Goal: Task Accomplishment & Management: Use online tool/utility

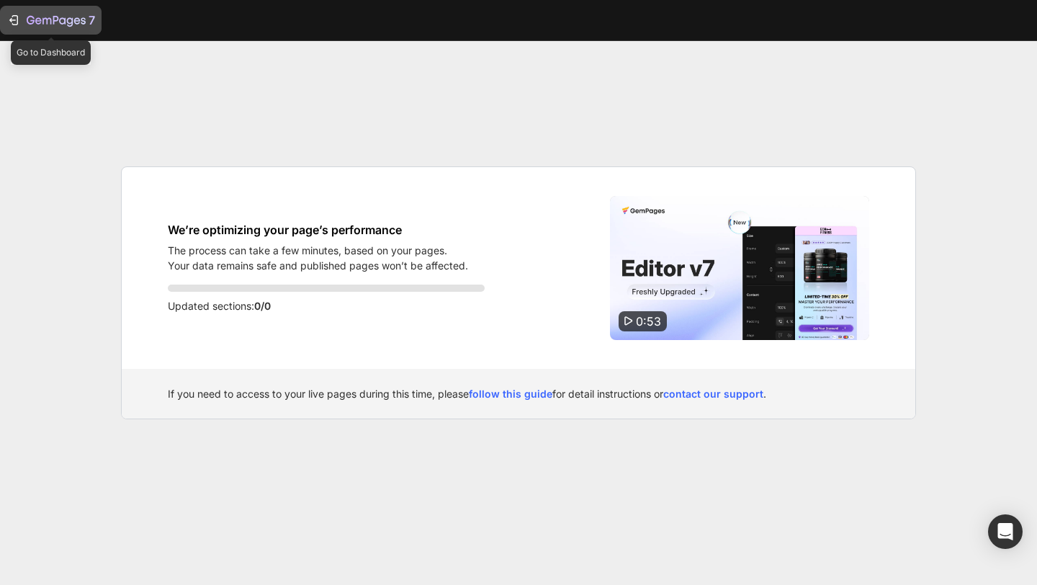
click at [55, 24] on icon "button" at bounding box center [56, 21] width 59 height 12
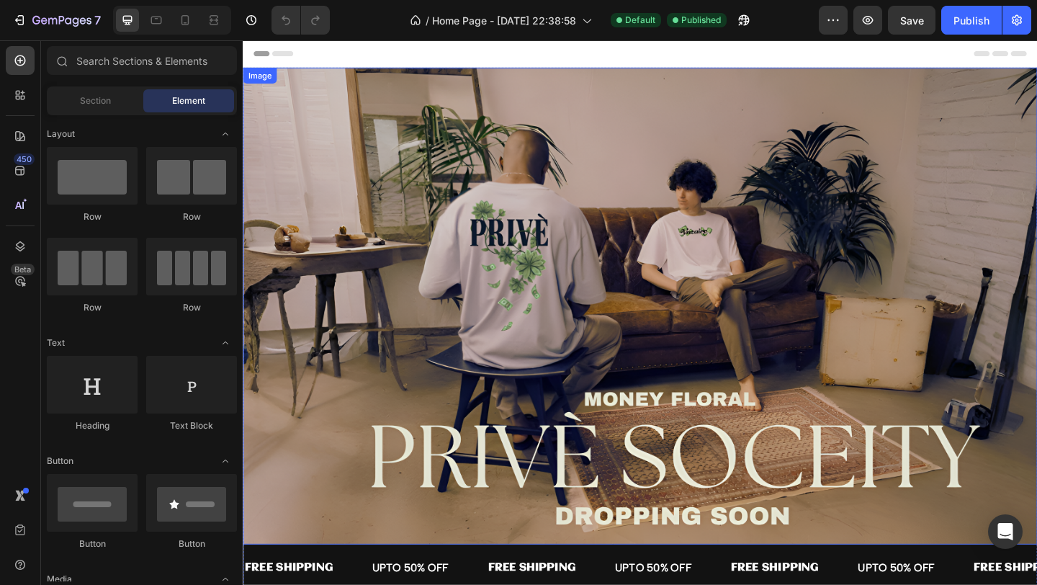
click at [431, 228] on img at bounding box center [675, 329] width 864 height 518
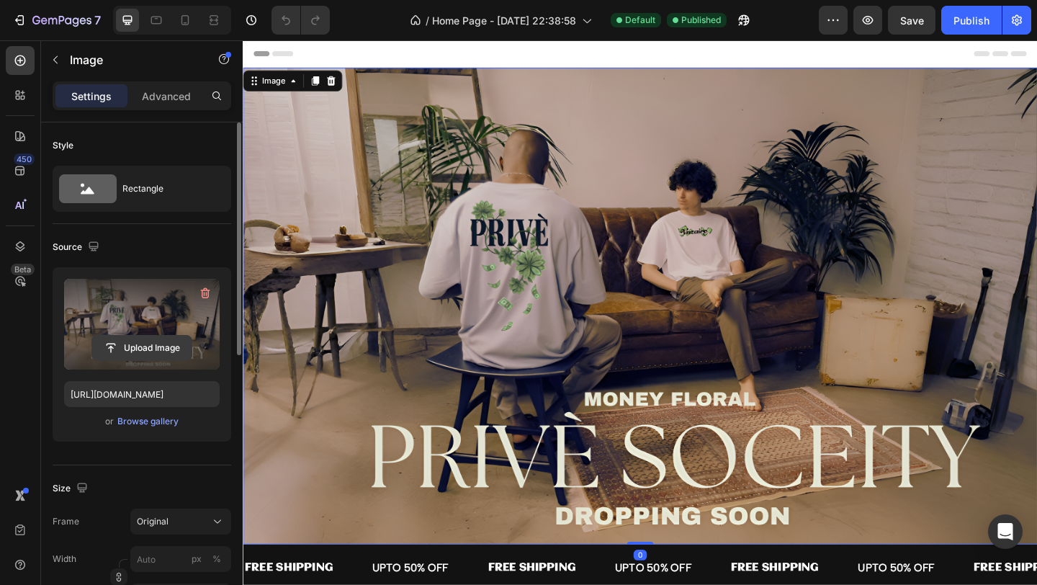
click at [140, 343] on input "file" at bounding box center [141, 347] width 99 height 24
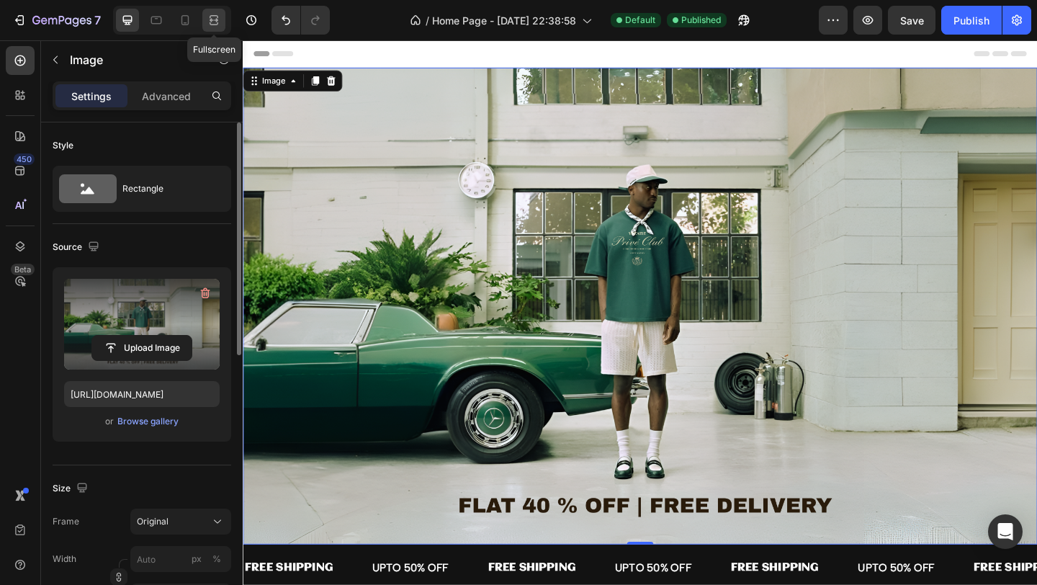
click at [214, 20] on icon at bounding box center [216, 20] width 4 height 4
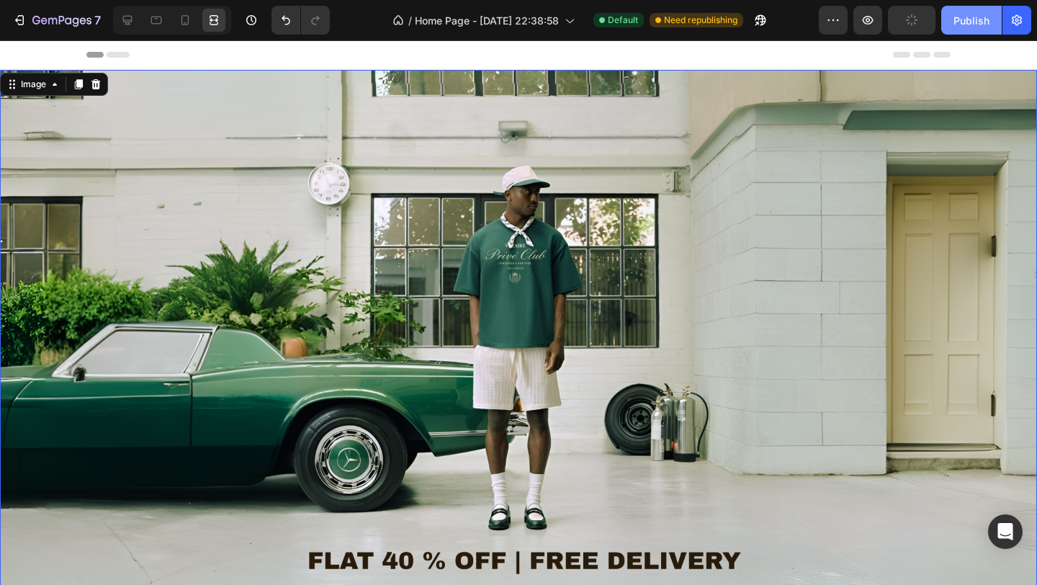
click at [978, 27] on div "Publish" at bounding box center [971, 20] width 36 height 15
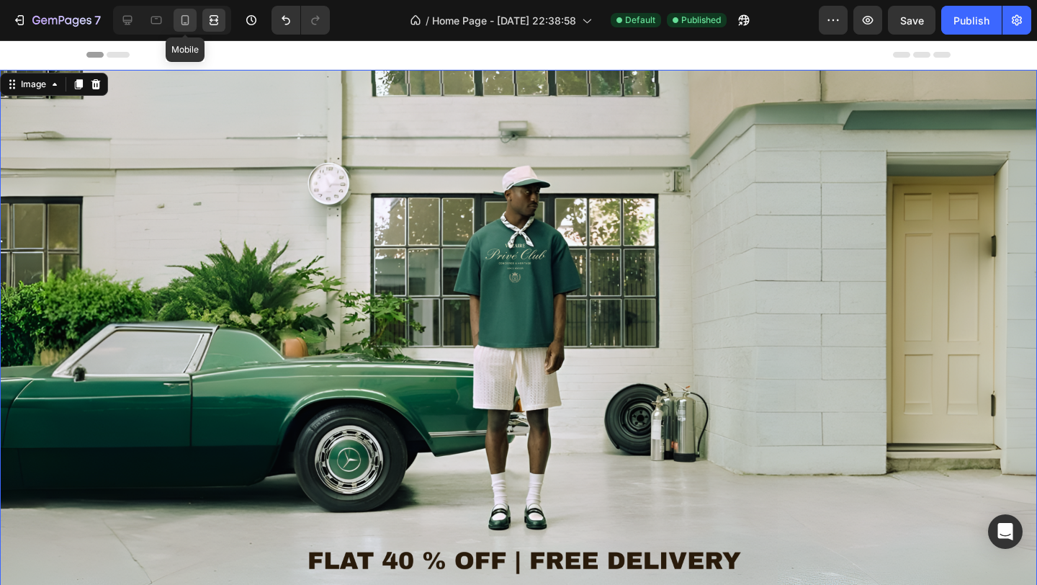
click at [181, 28] on div at bounding box center [184, 20] width 23 height 23
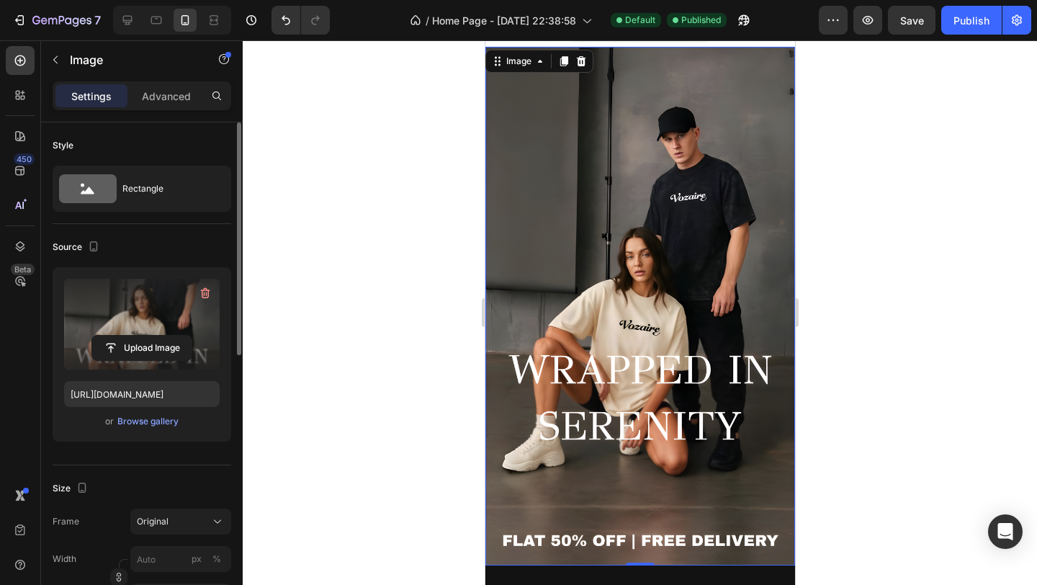
scroll to position [19, 0]
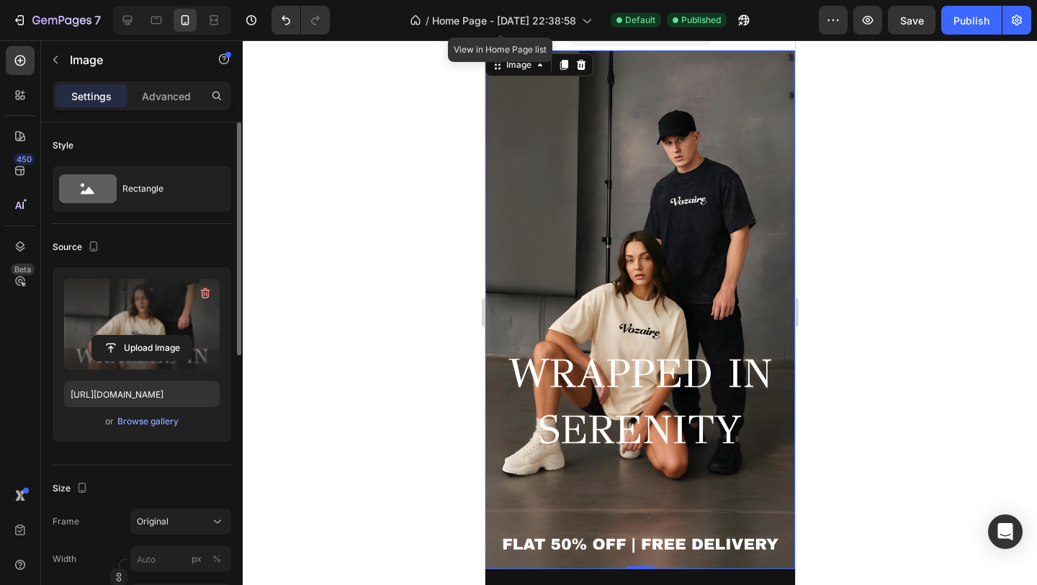
click at [515, 215] on img at bounding box center [639, 309] width 310 height 518
click at [130, 347] on input "file" at bounding box center [141, 347] width 99 height 24
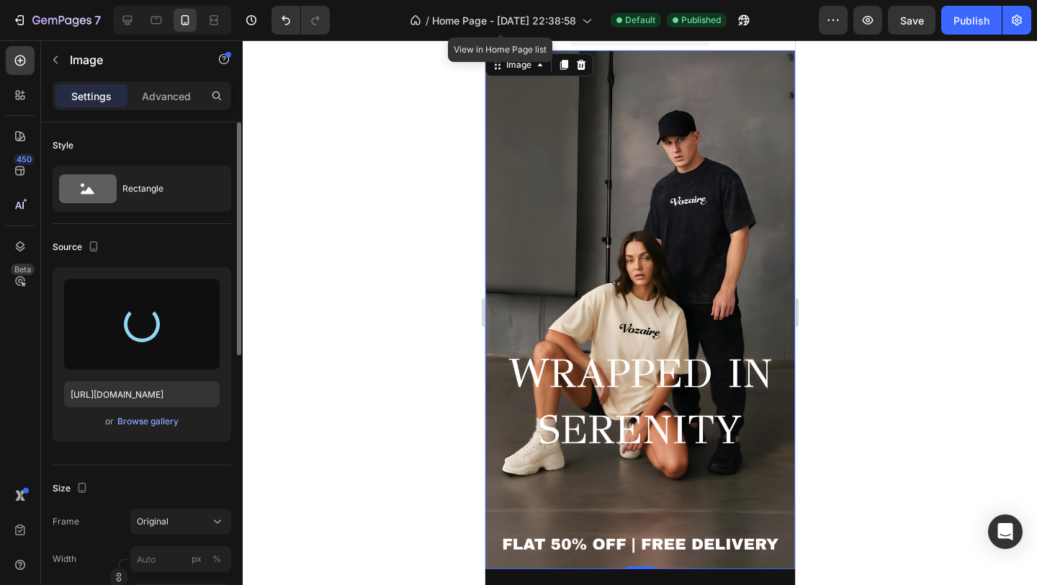
type input "https://cdn.shopify.com/s/files/1/0699/2989/4053/files/gempages_571240759177511…"
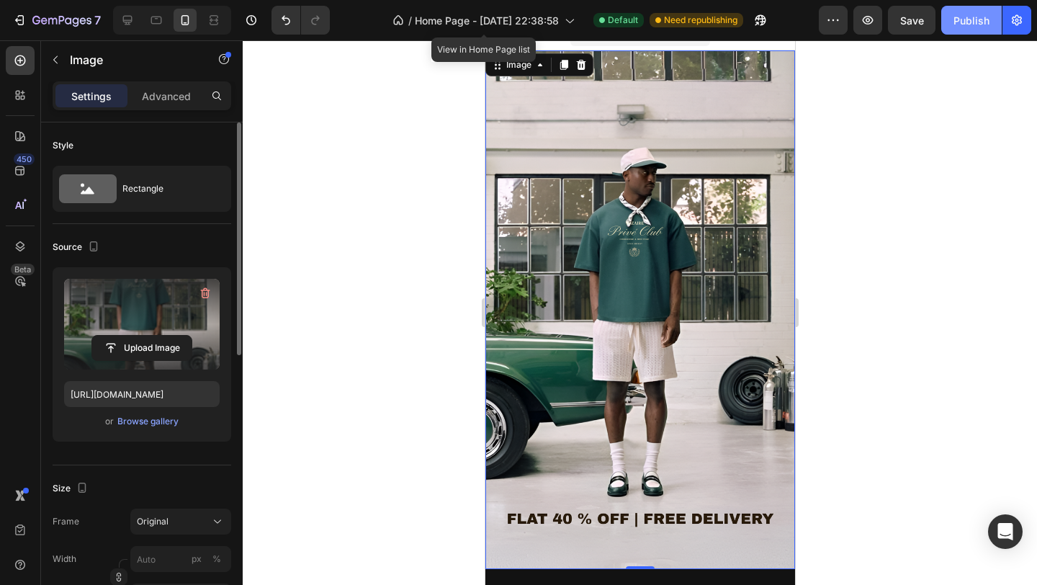
click at [955, 17] on div "Publish" at bounding box center [971, 20] width 36 height 15
